Goal: Transaction & Acquisition: Purchase product/service

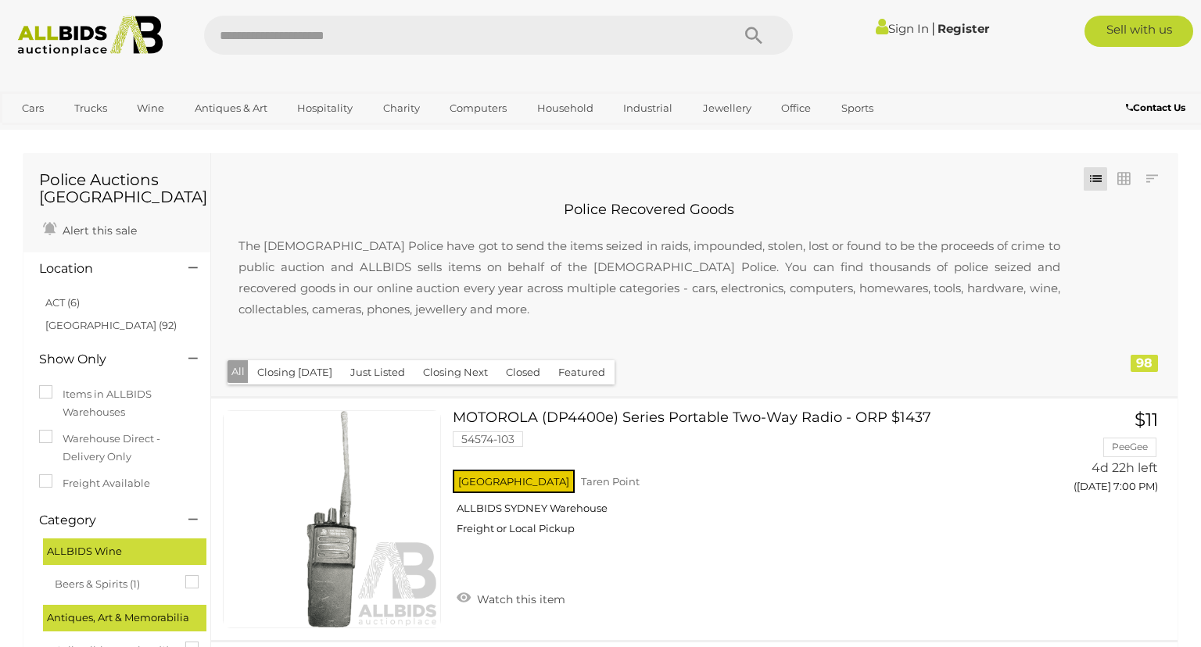
click at [850, 69] on div at bounding box center [600, 75] width 1201 height 31
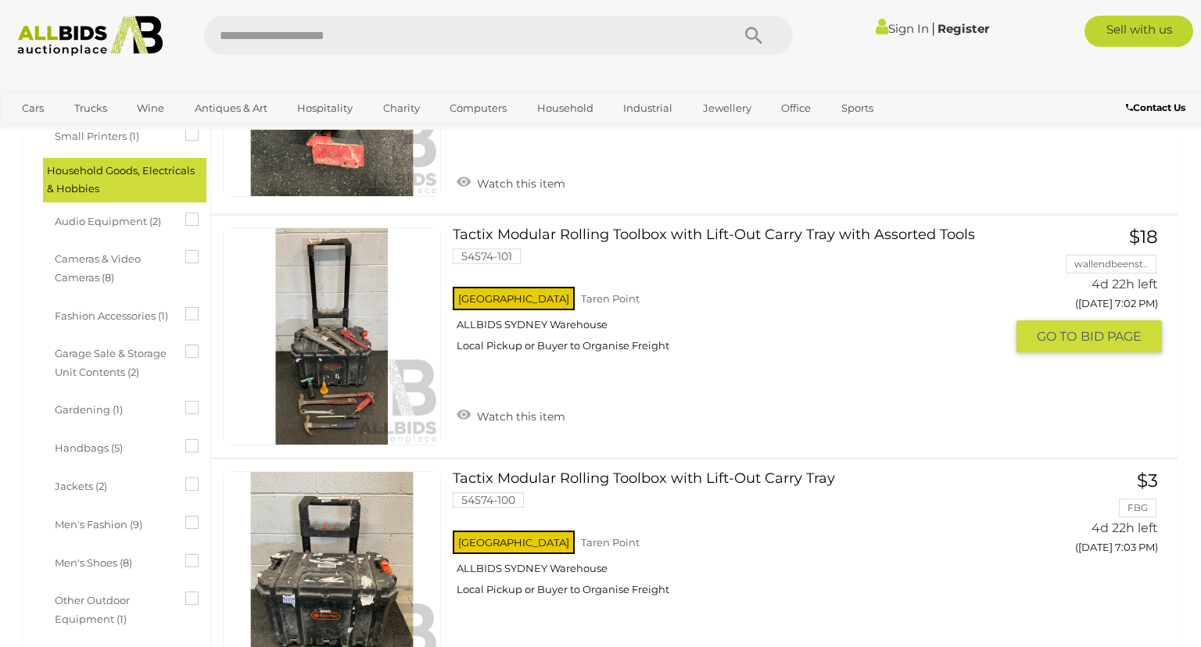
scroll to position [84, 0]
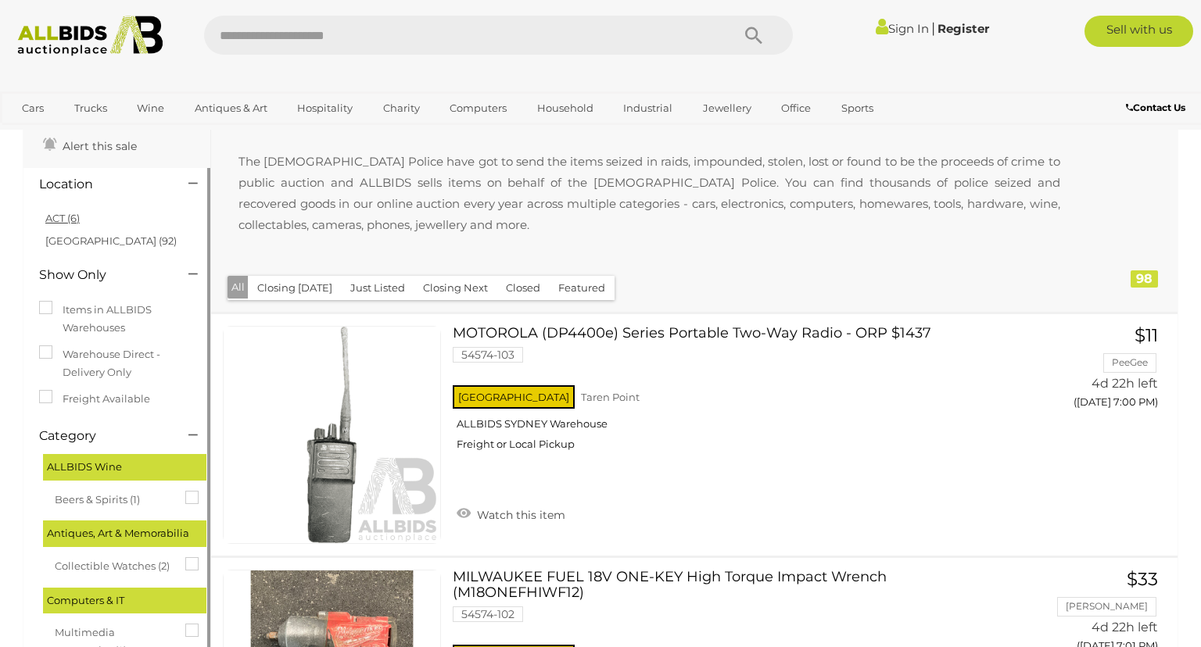
click at [62, 214] on link "ACT (6)" at bounding box center [62, 218] width 34 height 13
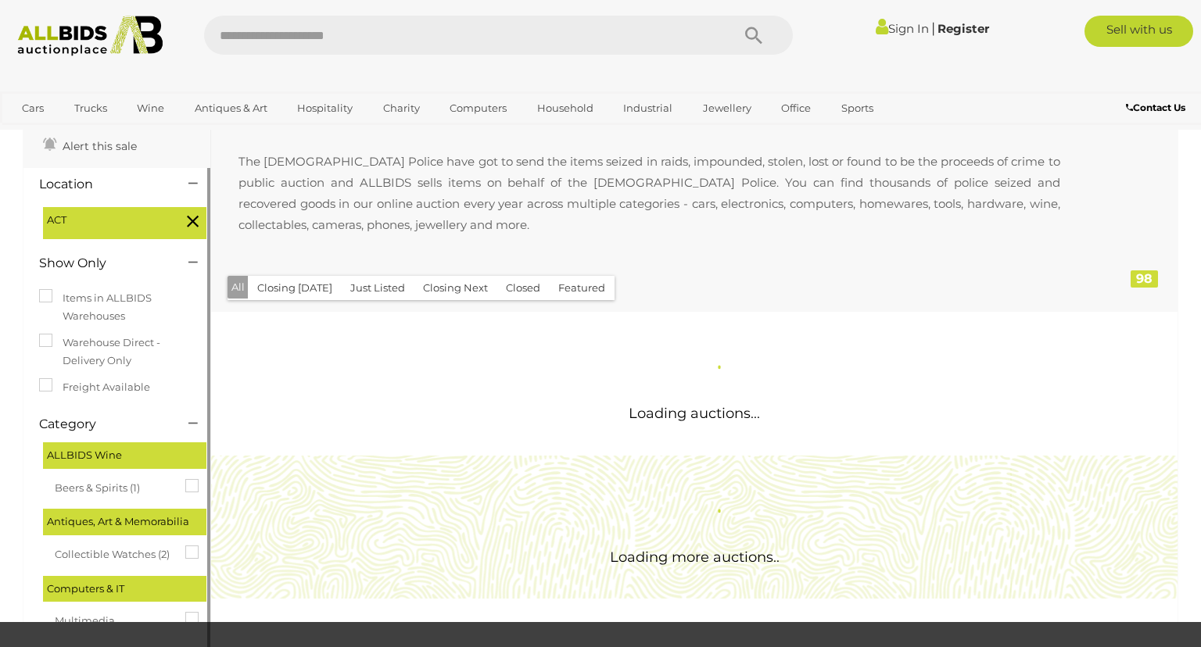
scroll to position [0, 0]
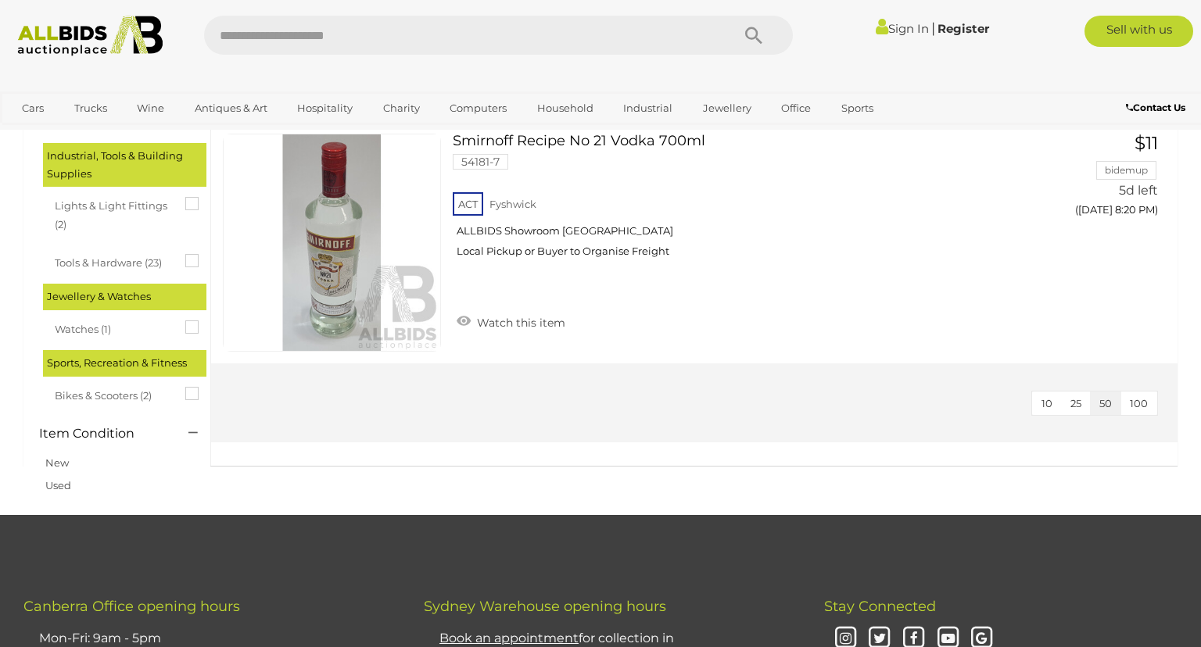
scroll to position [1435, 0]
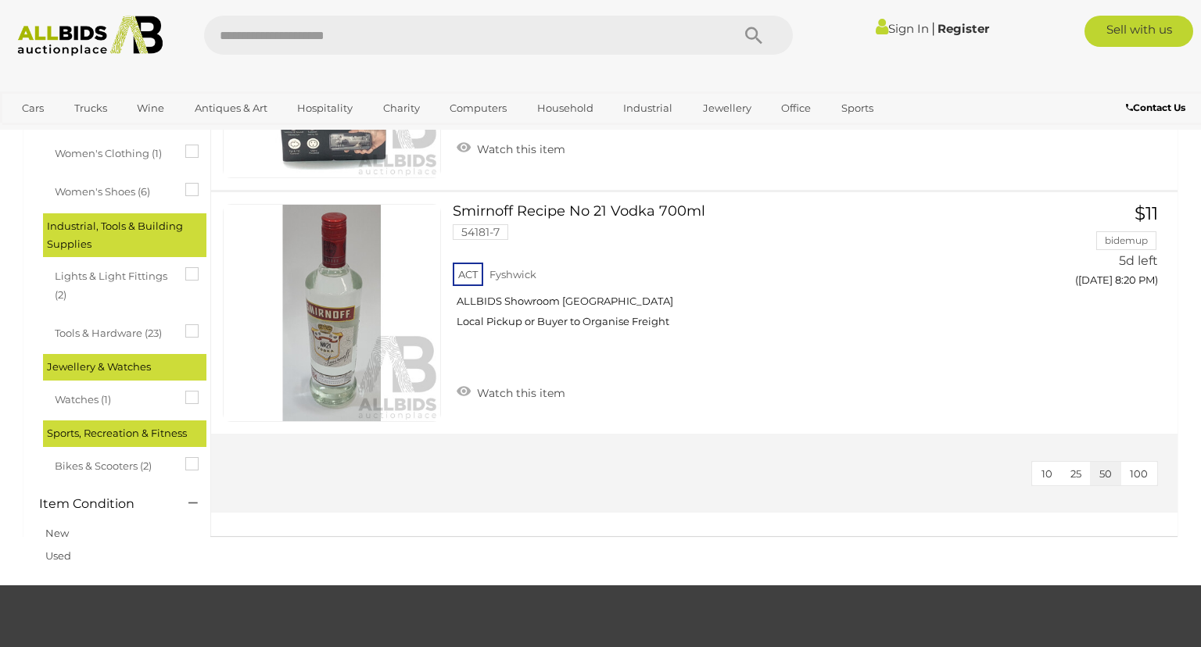
drag, startPoint x: 65, startPoint y: 48, endPoint x: 126, endPoint y: 82, distance: 70.0
click at [66, 48] on img at bounding box center [90, 36] width 163 height 41
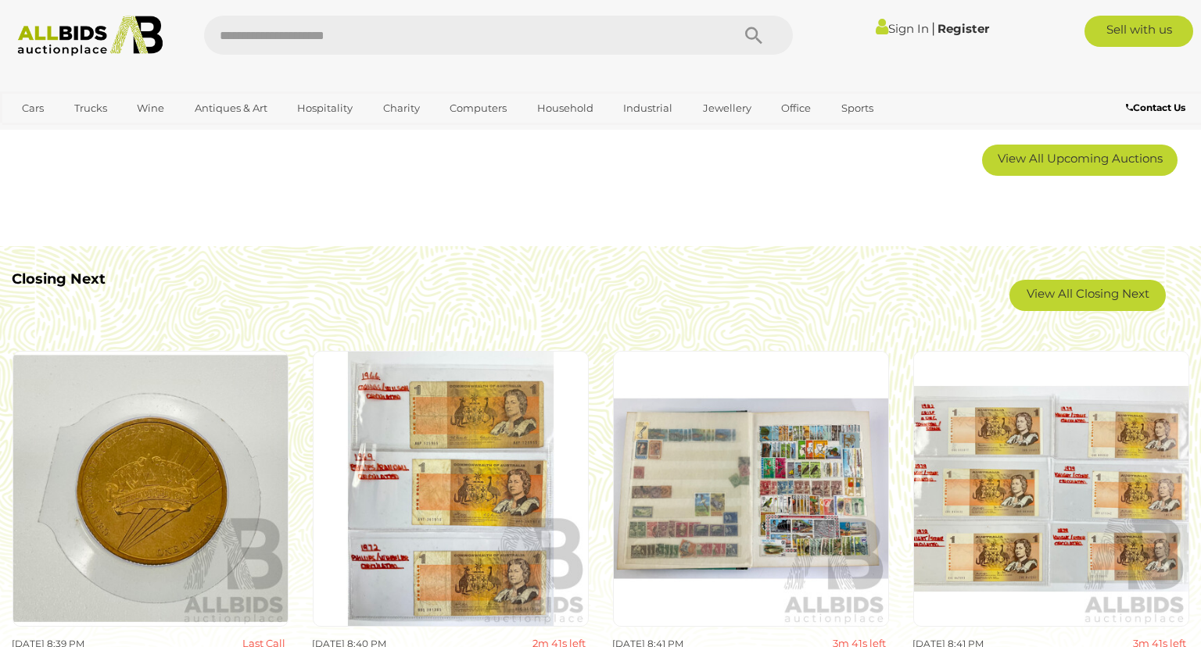
scroll to position [675, 0]
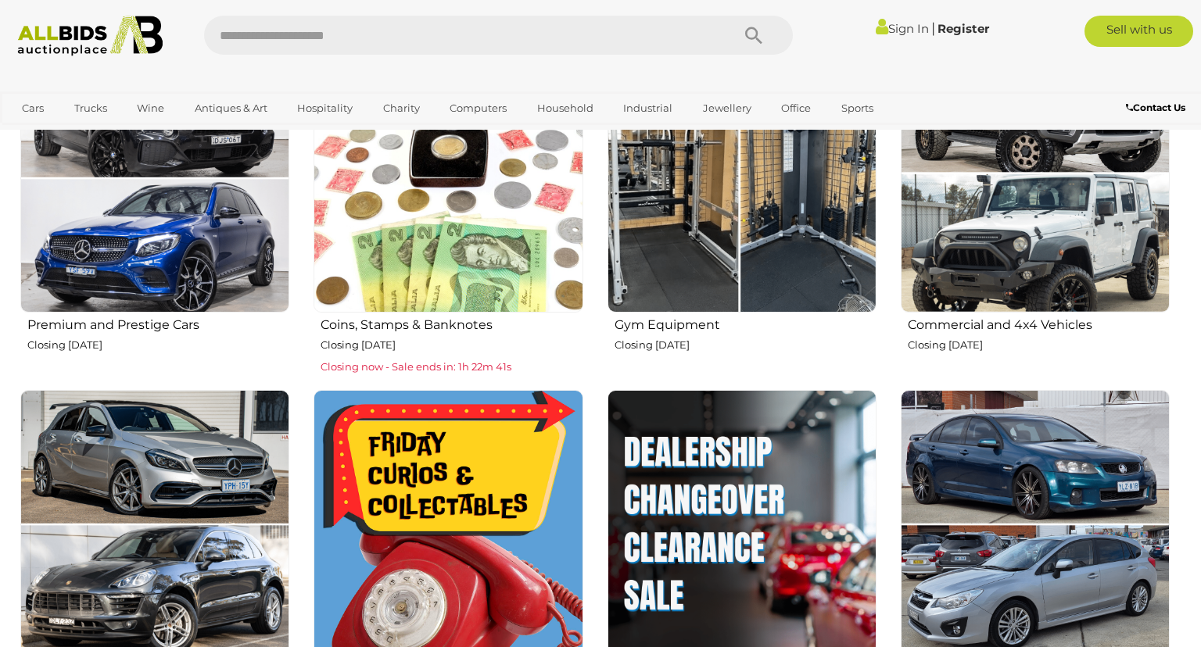
click at [453, 34] on input "text" at bounding box center [459, 35] width 511 height 39
type input "****"
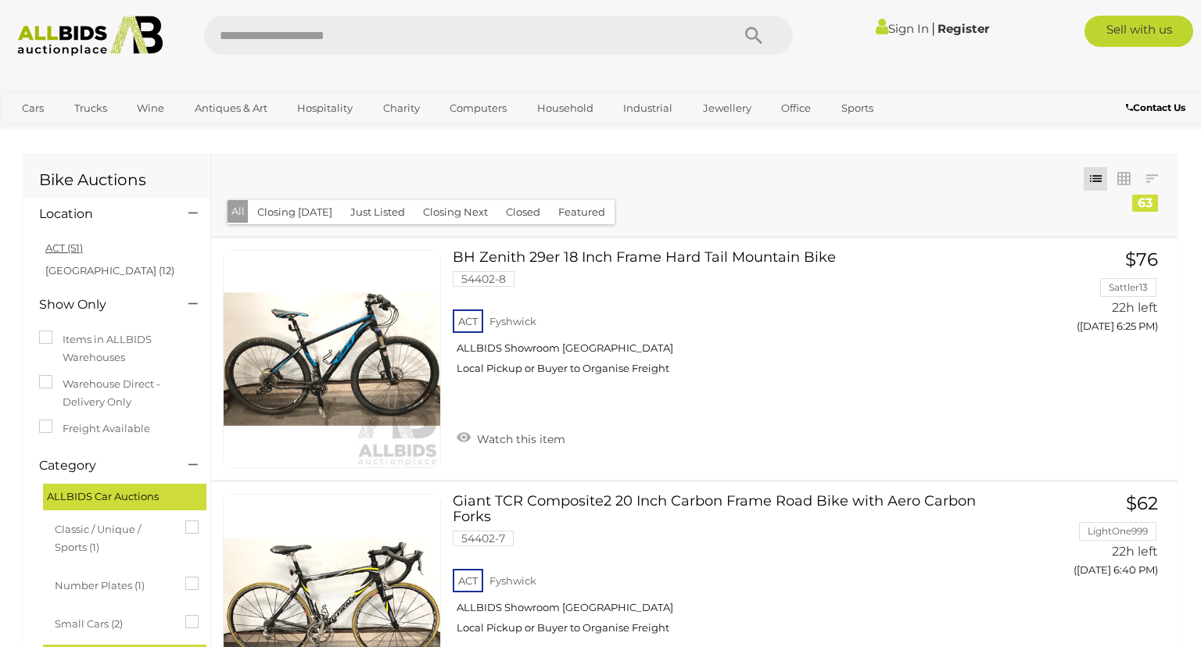
click at [57, 246] on link "ACT (51)" at bounding box center [64, 248] width 38 height 13
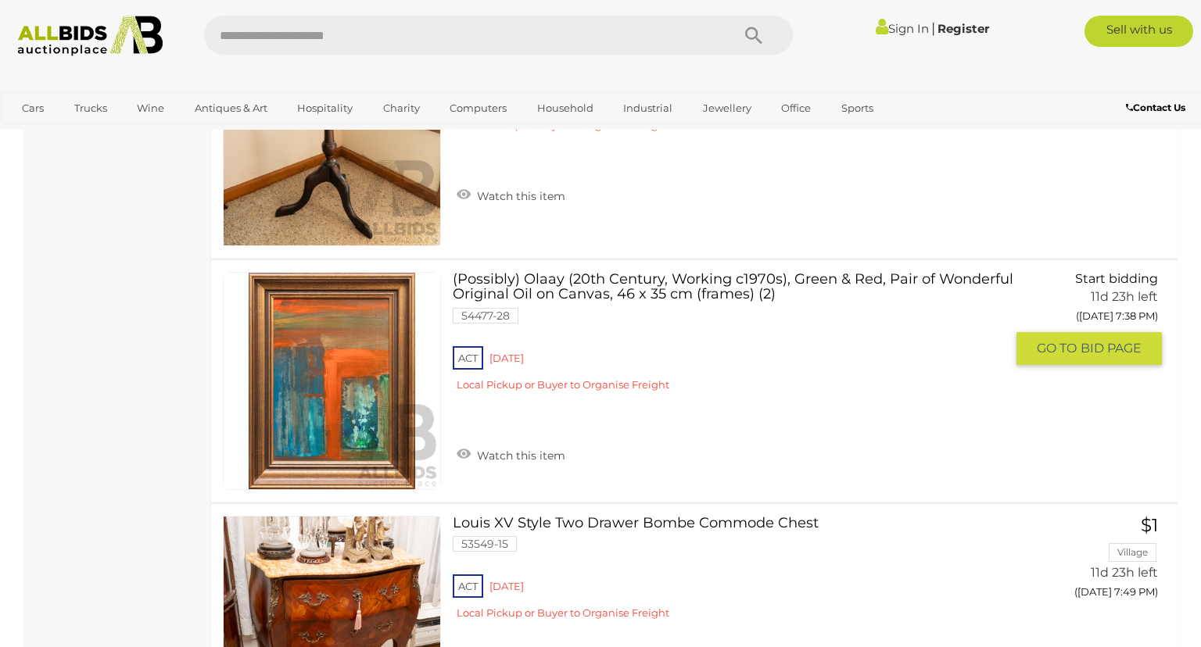
scroll to position [12074, 0]
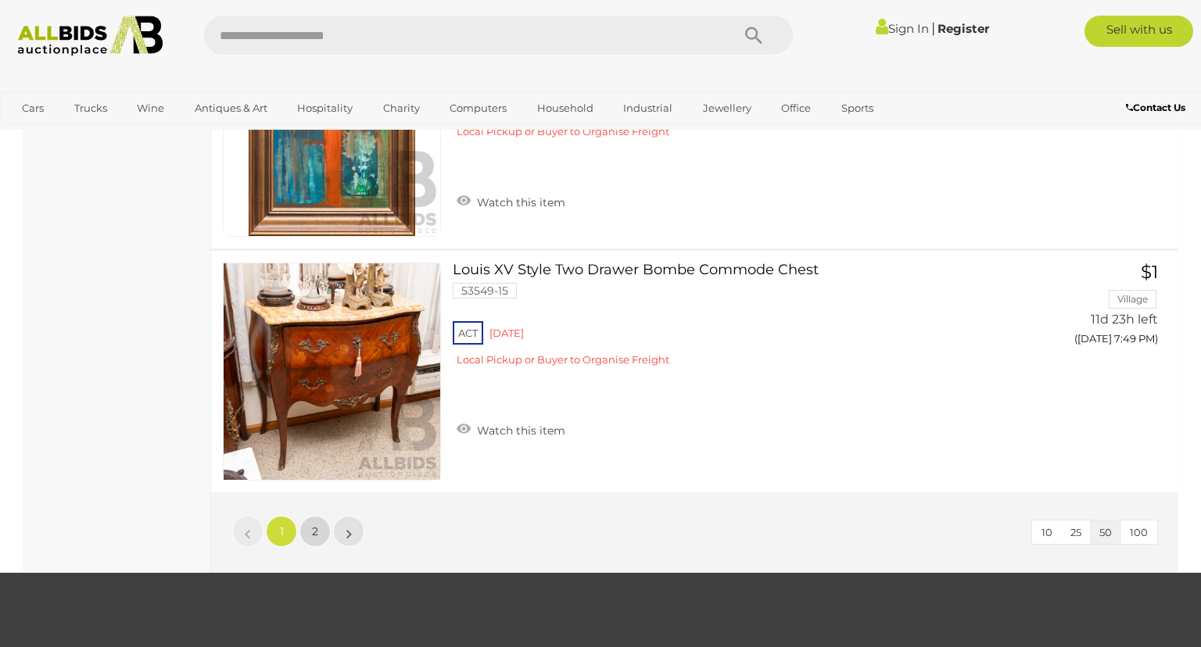
click at [321, 516] on link "2" at bounding box center [314, 531] width 31 height 31
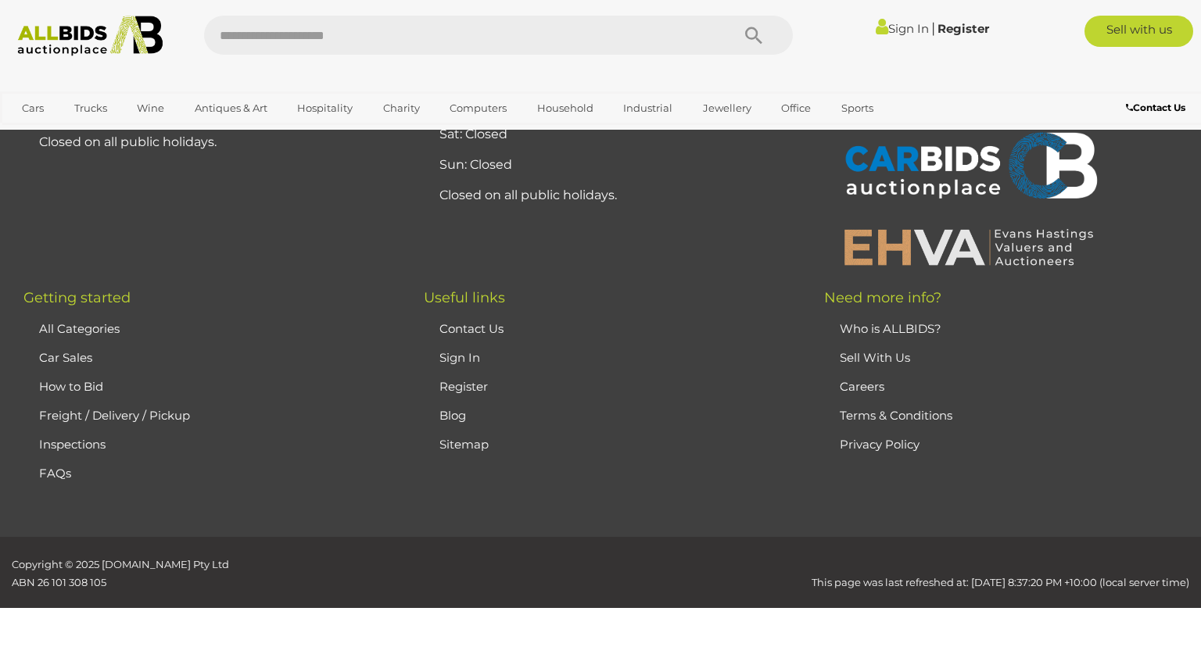
scroll to position [0, 0]
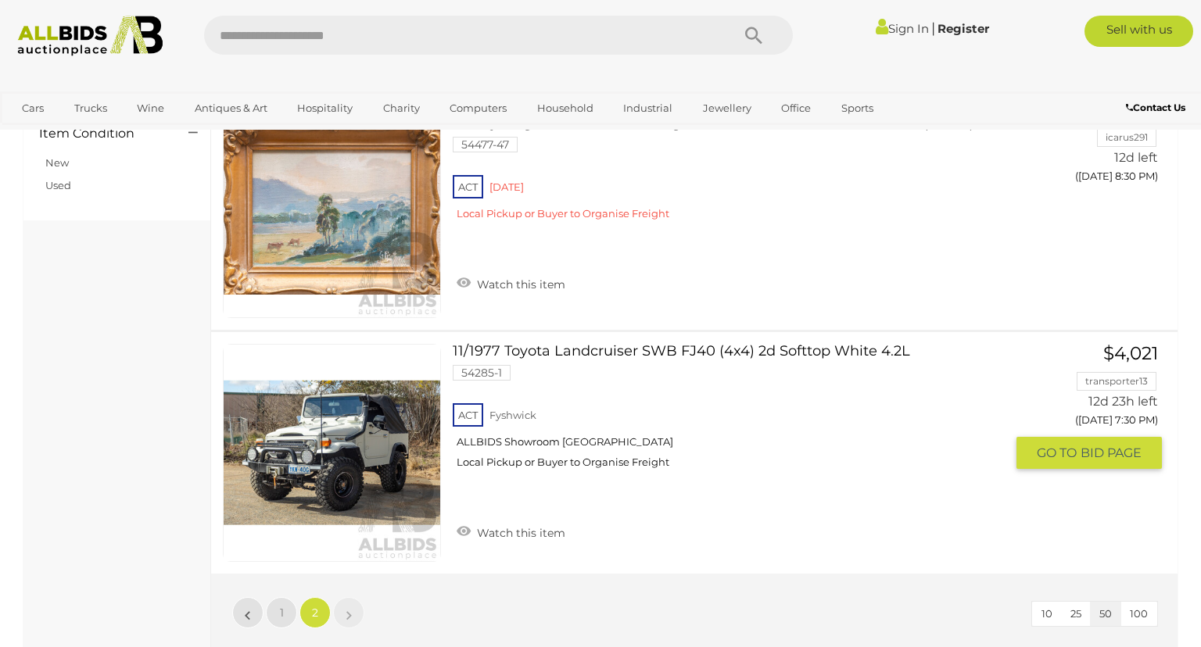
scroll to position [1942, 0]
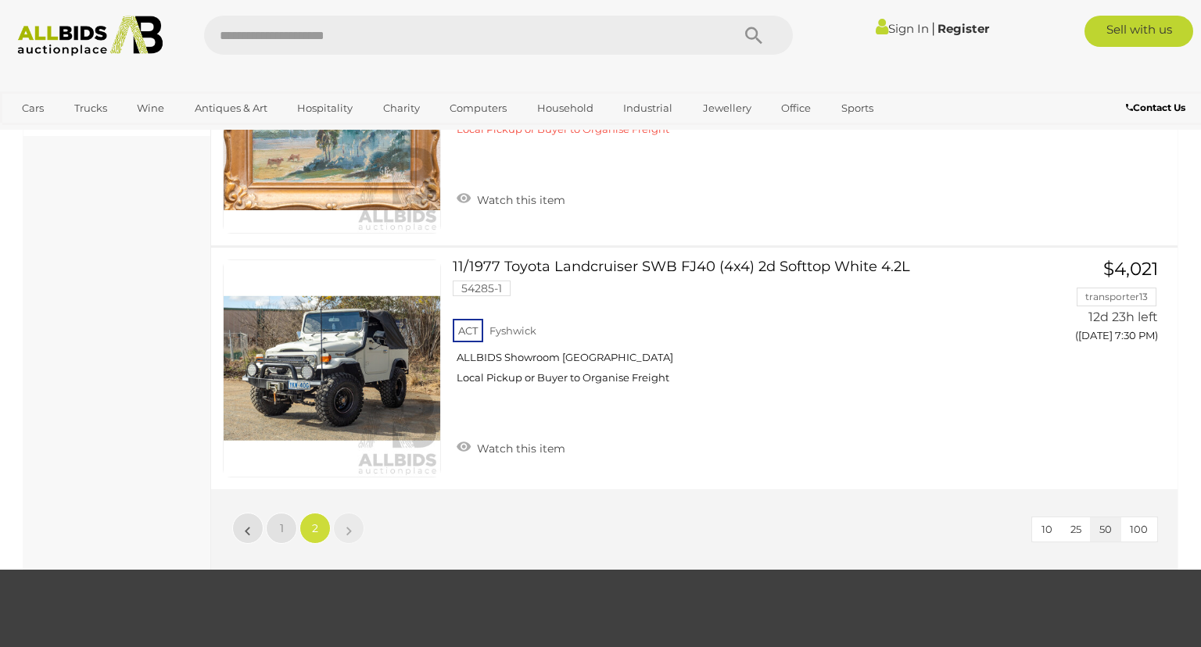
click at [70, 34] on img at bounding box center [90, 36] width 163 height 41
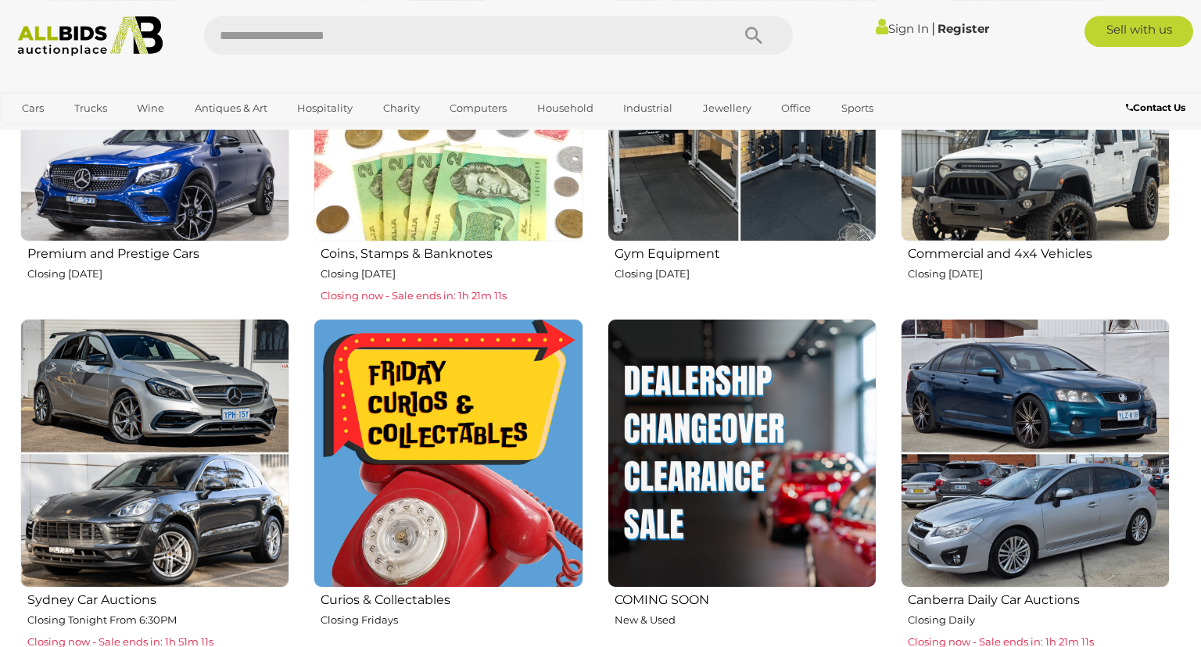
scroll to position [844, 0]
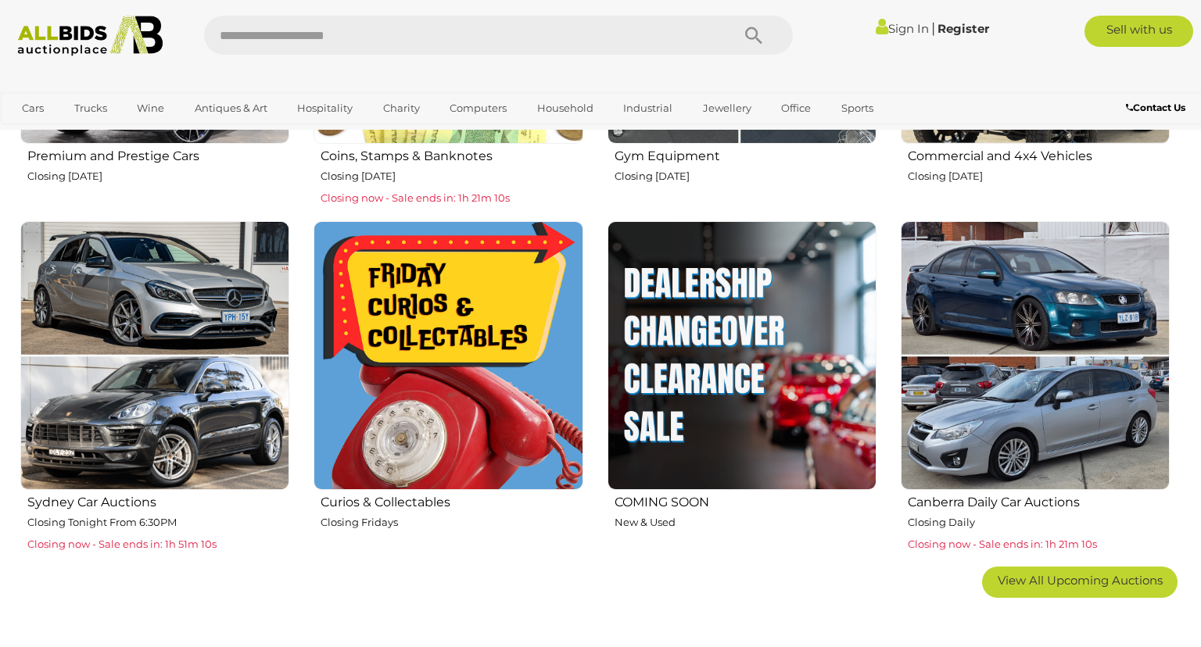
click at [564, 616] on div "Premium and Prestige Cars Closing Wednesday 17th September Coins, Stamps & Bank…" at bounding box center [595, 236] width 1166 height 771
click at [735, 377] on img at bounding box center [741, 355] width 269 height 269
click at [684, 392] on img at bounding box center [741, 355] width 269 height 269
click at [697, 368] on img at bounding box center [741, 355] width 269 height 269
